Goal: Task Accomplishment & Management: Complete application form

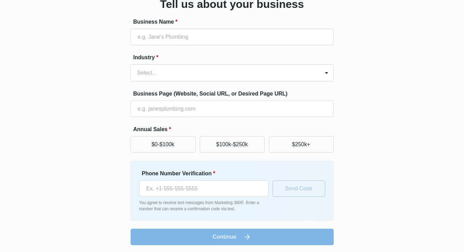
scroll to position [55, 0]
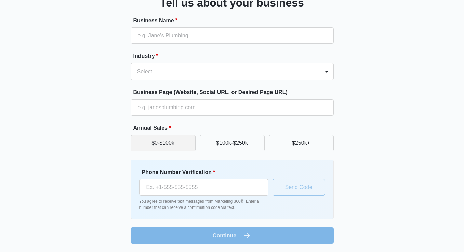
click at [151, 140] on button "$0-$100k" at bounding box center [163, 143] width 65 height 16
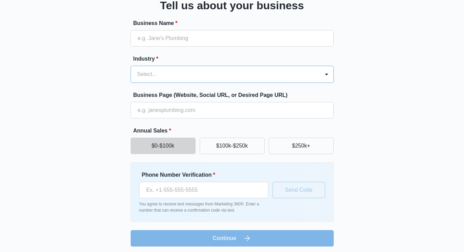
click at [162, 72] on div at bounding box center [224, 74] width 174 height 10
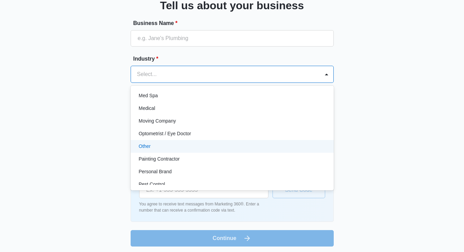
scroll to position [353, 0]
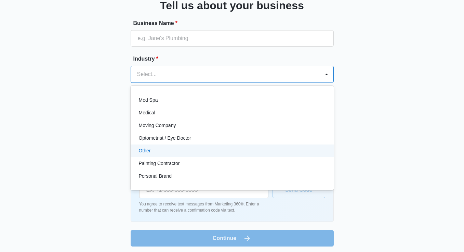
click at [184, 152] on div "Other" at bounding box center [231, 150] width 185 height 7
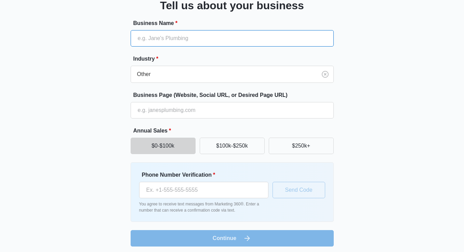
click at [171, 35] on input "Business Name *" at bounding box center [232, 38] width 203 height 16
type input "[PERSON_NAME], Master English Confidence Coach"
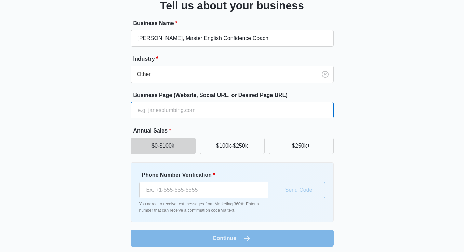
click at [235, 112] on input "Business Page (Website, Social URL, or Desired Page URL)" at bounding box center [232, 110] width 203 height 16
paste input "[URL][DOMAIN_NAME]"
type input "[URL][DOMAIN_NAME]"
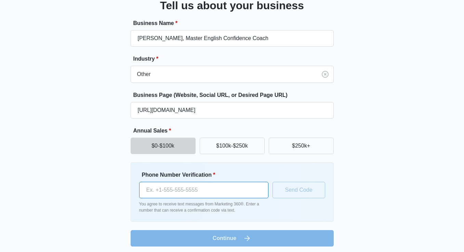
click at [172, 191] on input "Phone Number Verification *" at bounding box center [203, 190] width 129 height 16
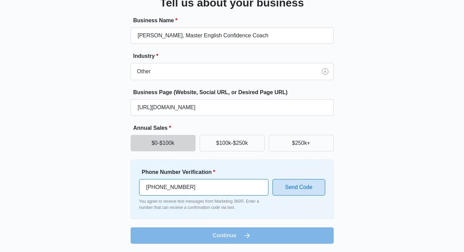
type input "[PHONE_NUMBER]"
click at [298, 186] on button "Send Code" at bounding box center [299, 187] width 53 height 16
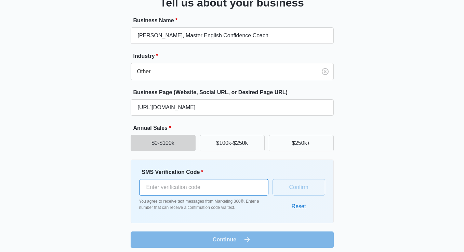
click at [148, 186] on input "SMS Verification Code *" at bounding box center [203, 187] width 129 height 16
type input "289731"
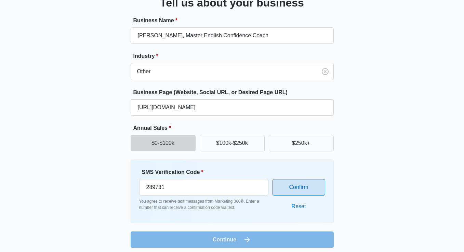
click at [303, 183] on button "Confirm" at bounding box center [299, 187] width 53 height 16
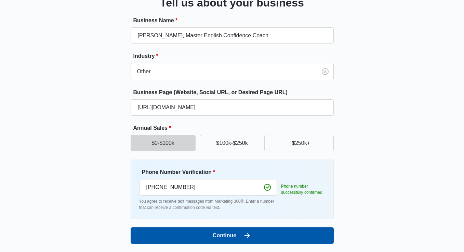
click at [224, 236] on button "Continue" at bounding box center [232, 235] width 203 height 16
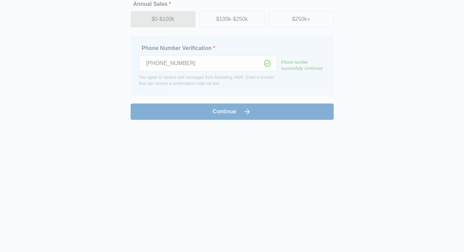
scroll to position [0, 0]
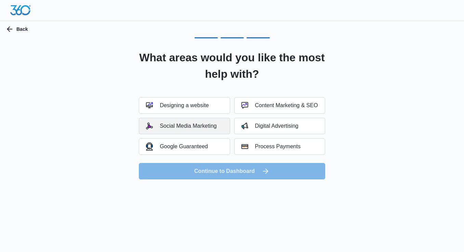
click at [189, 124] on div "Social Media Marketing" at bounding box center [181, 126] width 70 height 7
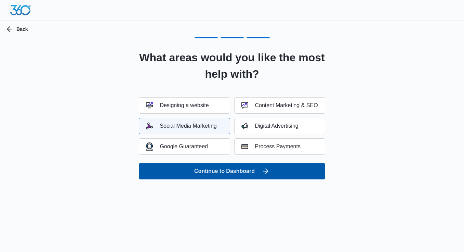
click at [202, 170] on button "Continue to Dashboard" at bounding box center [232, 171] width 186 height 16
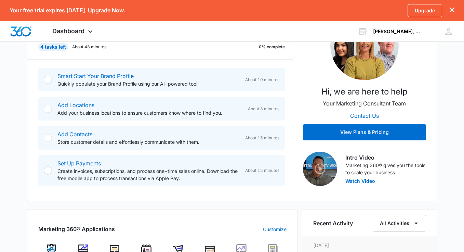
scroll to position [134, 0]
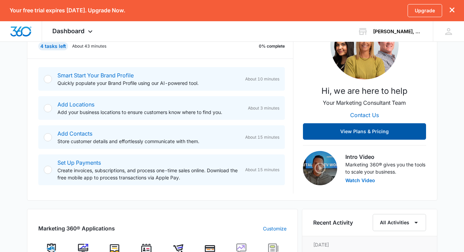
click at [318, 125] on button "View Plans & Pricing" at bounding box center [364, 131] width 123 height 16
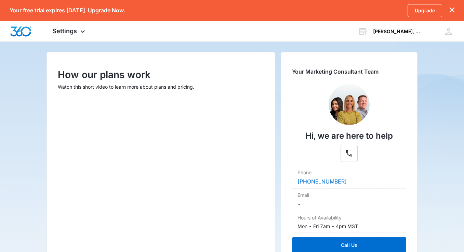
scroll to position [74, 0]
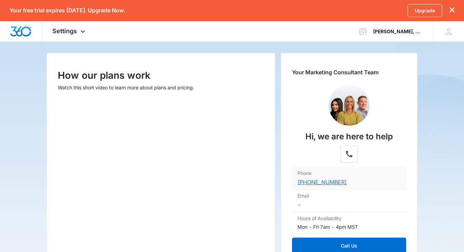
click at [303, 182] on link "(888) 872-3734" at bounding box center [322, 182] width 49 height 7
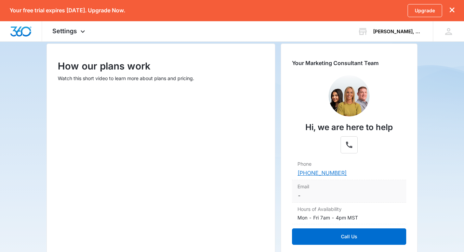
scroll to position [85, 0]
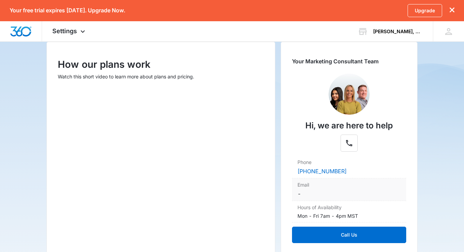
click at [325, 190] on dd "-" at bounding box center [349, 194] width 103 height 8
